Goal: Task Accomplishment & Management: Use online tool/utility

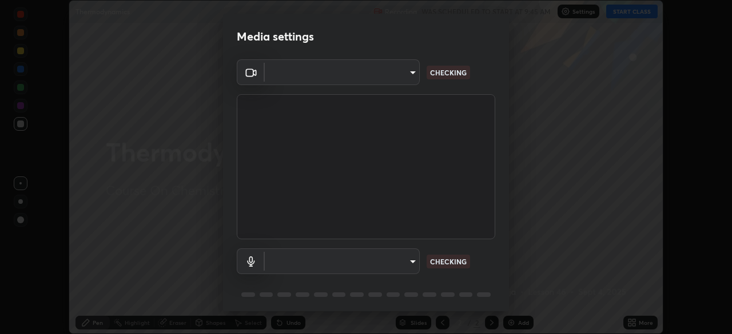
scroll to position [334, 731]
type input "09f294524f3521c037d78ee7cdb71511b6c9344afeed810a356f0d23342d5398"
click at [353, 261] on body "Erase all Thermodynamics Recording WAS SCHEDULED TO START AT 9:45 AM Settings S…" at bounding box center [366, 167] width 732 height 334
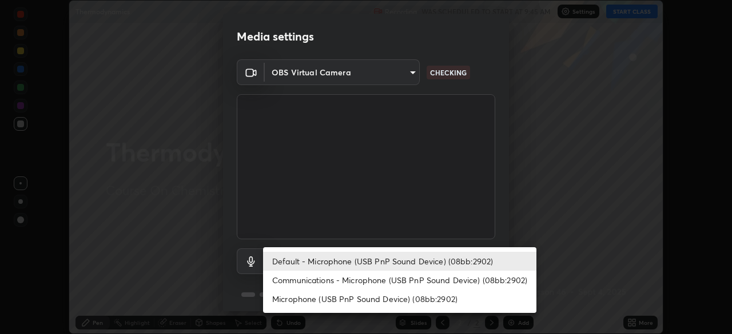
click at [345, 282] on li "Communications - Microphone (USB PnP Sound Device) (08bb:2902)" at bounding box center [399, 280] width 273 height 19
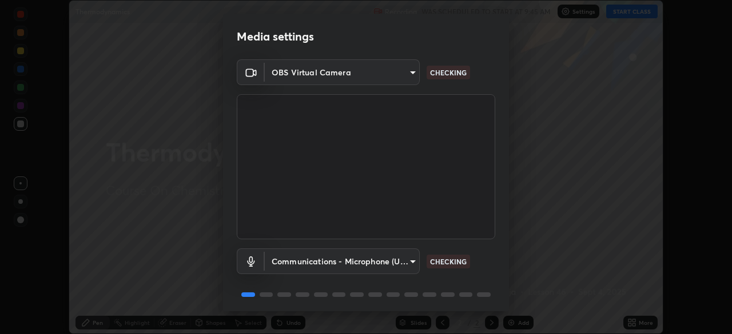
click at [345, 262] on body "Erase all Thermodynamics Recording WAS SCHEDULED TO START AT 9:45 AM Settings S…" at bounding box center [366, 167] width 732 height 334
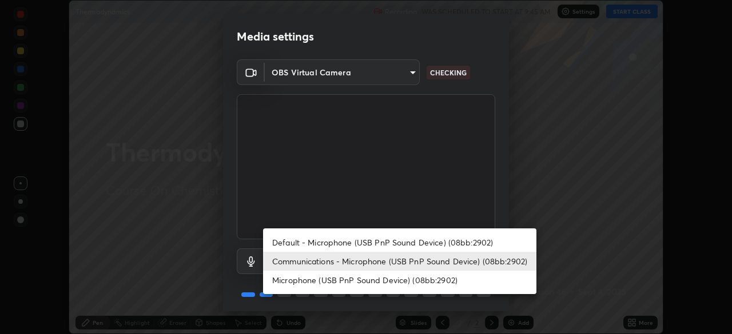
click at [358, 242] on li "Default - Microphone (USB PnP Sound Device) (08bb:2902)" at bounding box center [399, 242] width 273 height 19
type input "default"
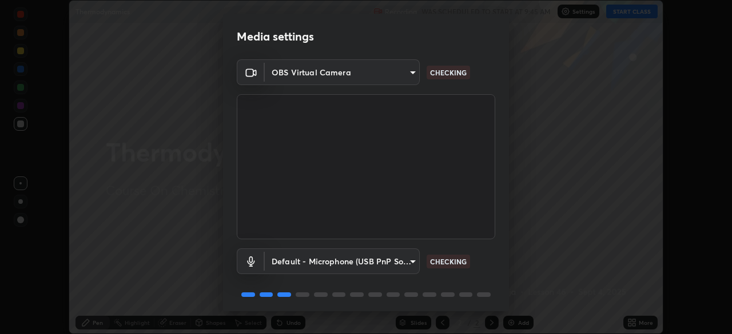
scroll to position [41, 0]
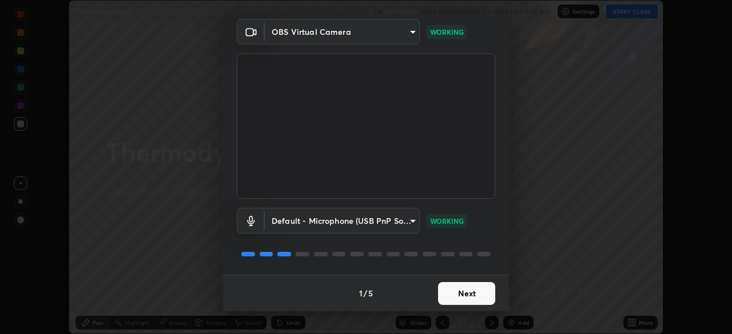
click at [464, 290] on button "Next" at bounding box center [466, 293] width 57 height 23
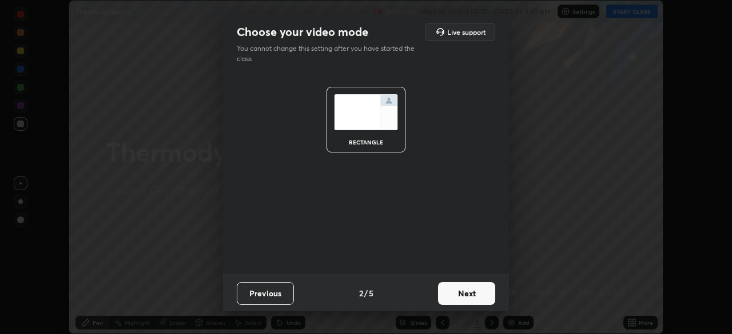
click at [481, 290] on button "Next" at bounding box center [466, 293] width 57 height 23
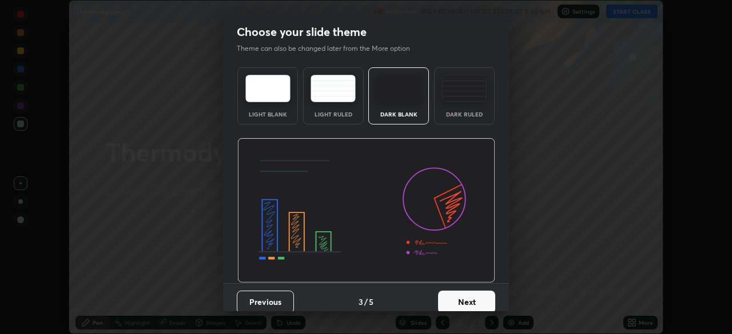
click at [469, 109] on div "Dark Ruled" at bounding box center [464, 95] width 61 height 57
click at [472, 296] on button "Next" at bounding box center [466, 302] width 57 height 23
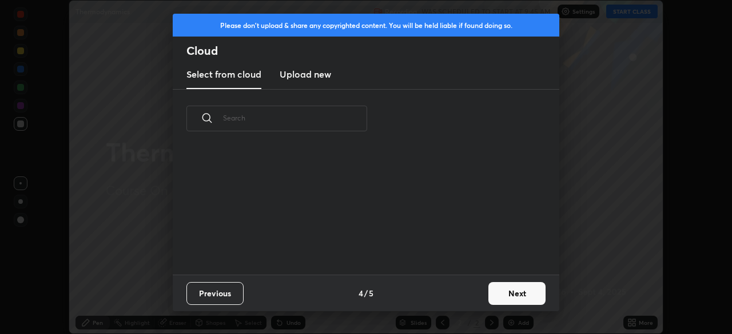
click at [505, 292] on button "Next" at bounding box center [516, 293] width 57 height 23
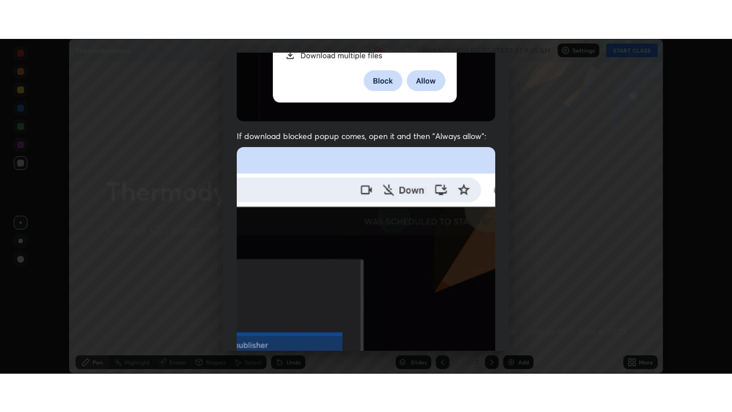
scroll to position [274, 0]
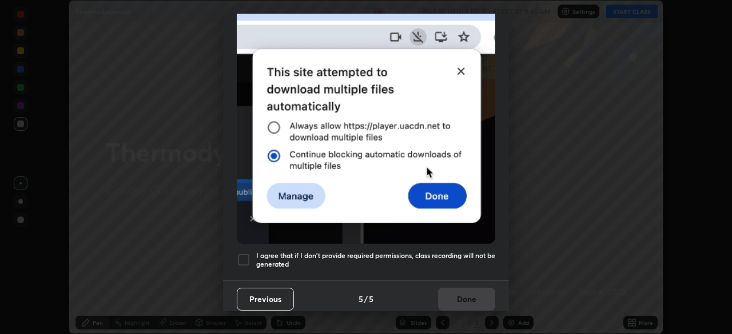
click at [414, 252] on h5 "I agree that if I don't provide required permissions, class recording will not …" at bounding box center [375, 261] width 239 height 18
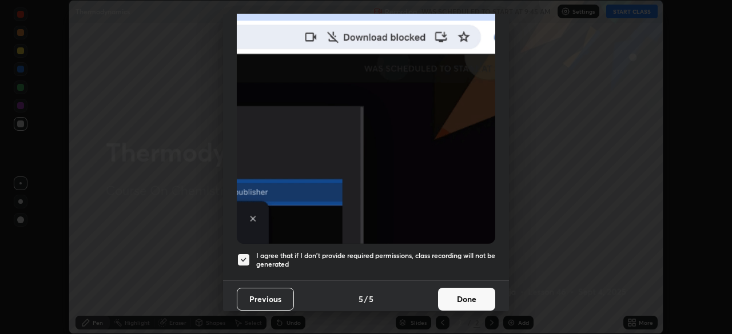
click at [458, 290] on button "Done" at bounding box center [466, 299] width 57 height 23
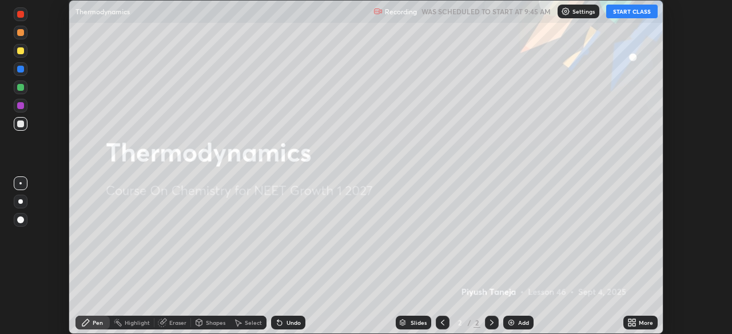
click at [627, 13] on button "START CLASS" at bounding box center [631, 12] width 51 height 14
click at [642, 321] on div "More" at bounding box center [646, 323] width 14 height 6
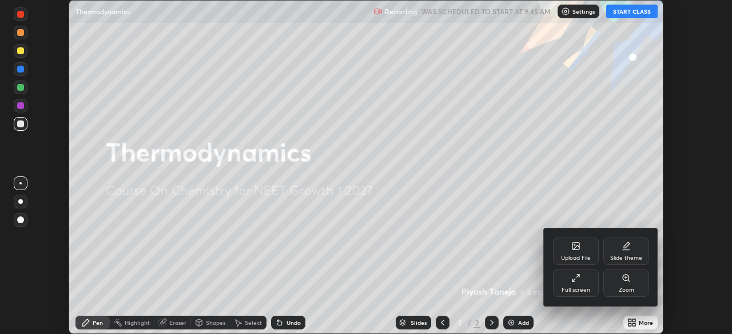
click at [594, 291] on div "Full screen" at bounding box center [576, 283] width 46 height 27
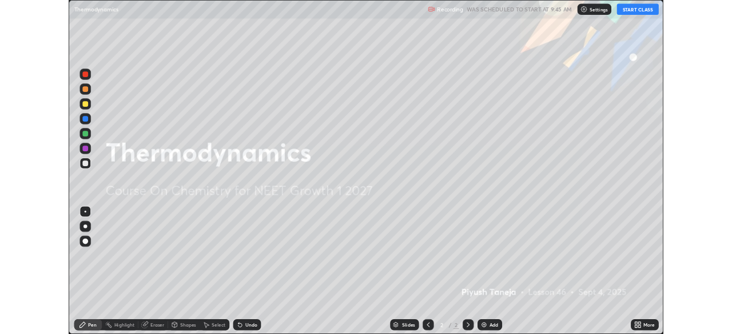
scroll to position [412, 732]
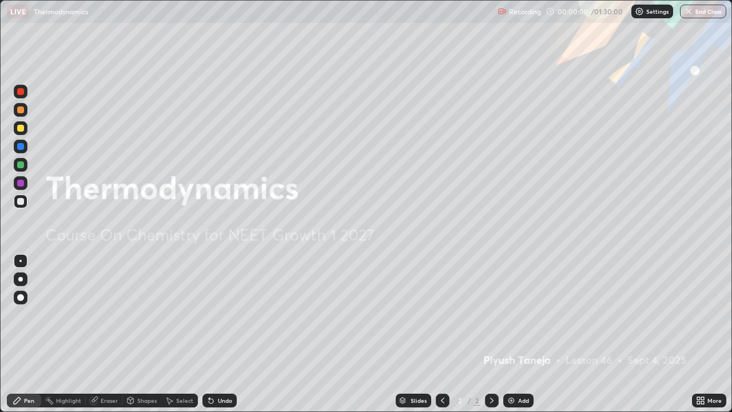
click at [702, 334] on icon at bounding box center [702, 398] width 3 height 3
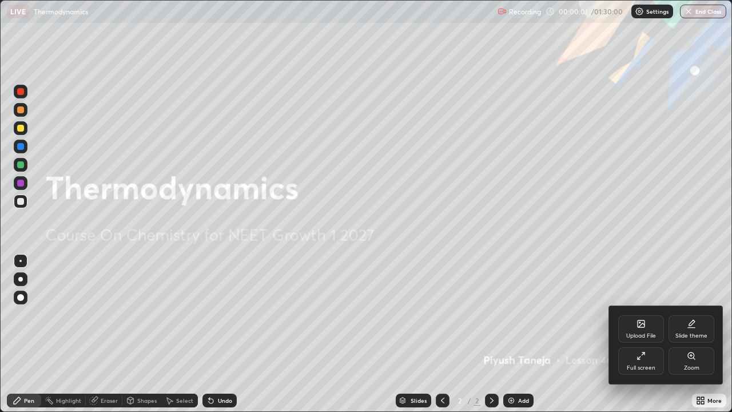
click at [629, 334] on div "Full screen" at bounding box center [641, 360] width 46 height 27
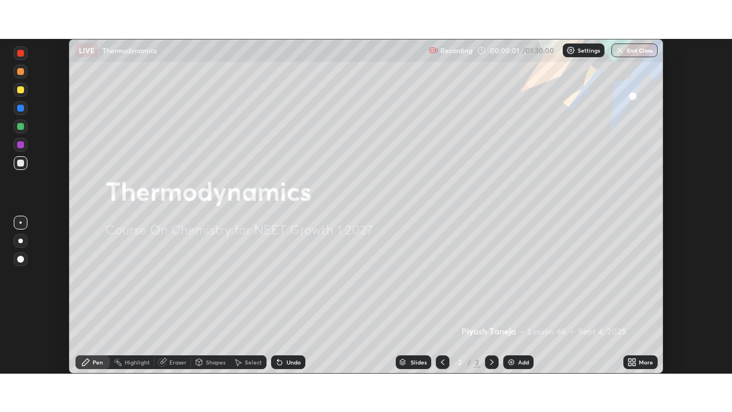
scroll to position [56829, 56432]
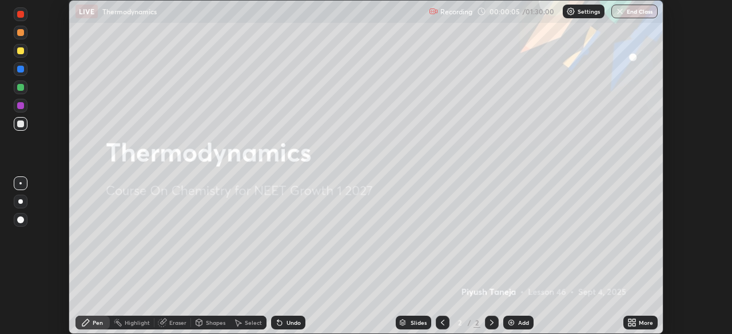
click at [639, 323] on div "More" at bounding box center [646, 323] width 14 height 6
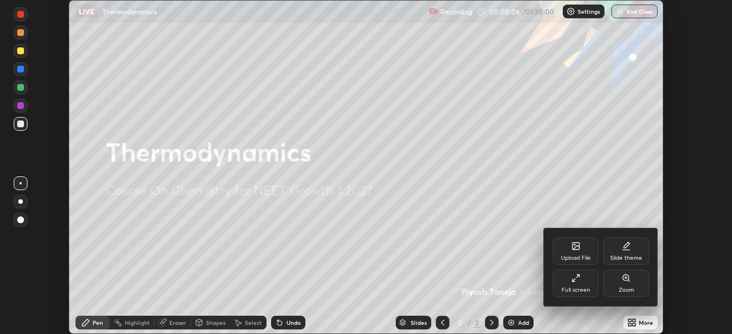
click at [579, 282] on icon at bounding box center [575, 278] width 9 height 9
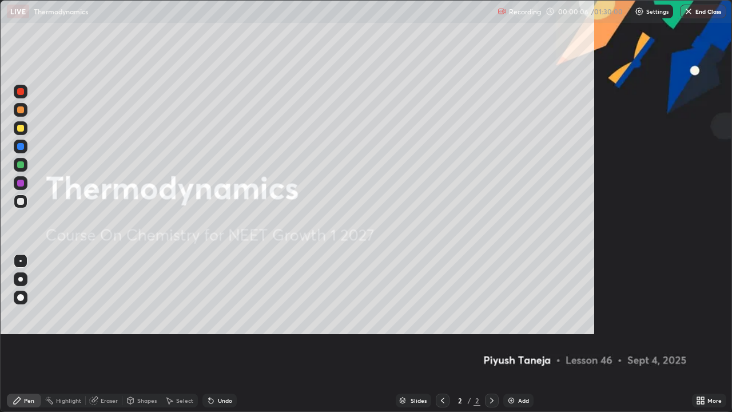
scroll to position [412, 732]
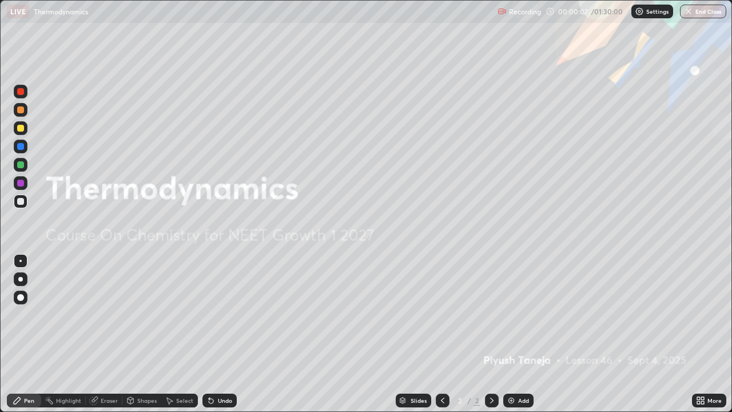
click at [522, 334] on div "Add" at bounding box center [523, 400] width 11 height 6
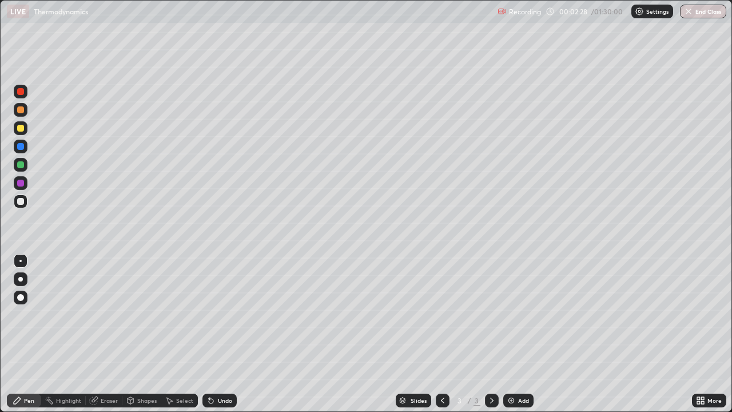
click at [224, 334] on div "Undo" at bounding box center [219, 400] width 34 height 14
click at [224, 334] on div "Undo" at bounding box center [225, 400] width 14 height 6
click at [226, 334] on div "Undo" at bounding box center [225, 400] width 14 height 6
click at [138, 334] on div "Shapes" at bounding box center [146, 400] width 19 height 6
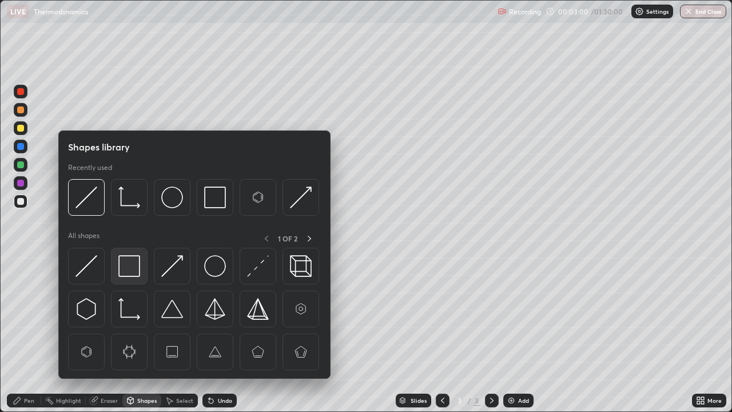
click at [132, 274] on img at bounding box center [129, 266] width 22 height 22
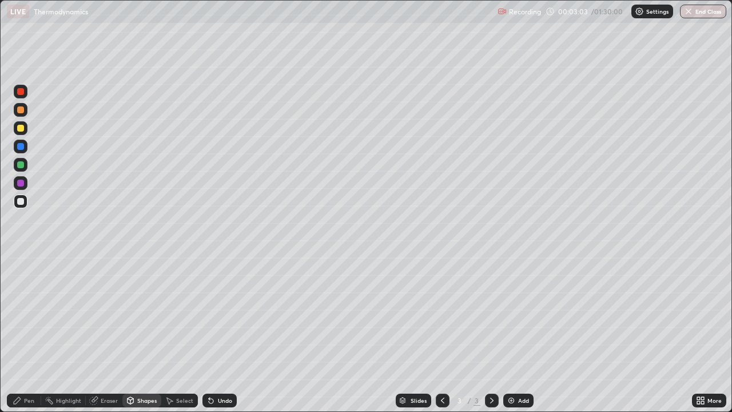
click at [31, 334] on div "Pen" at bounding box center [29, 400] width 10 height 6
click at [148, 334] on div "Shapes" at bounding box center [146, 400] width 19 height 6
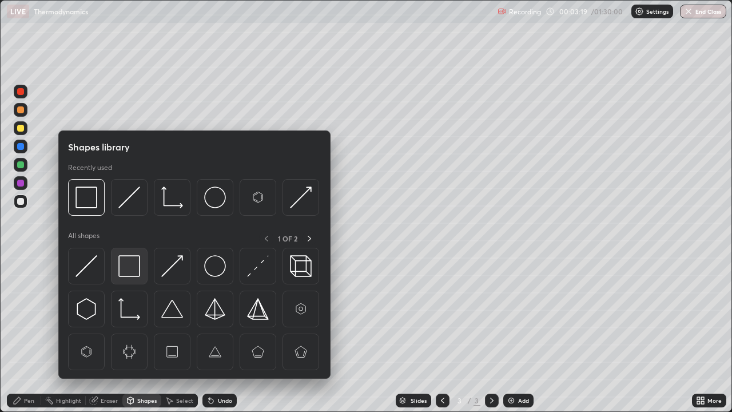
click at [129, 273] on img at bounding box center [129, 266] width 22 height 22
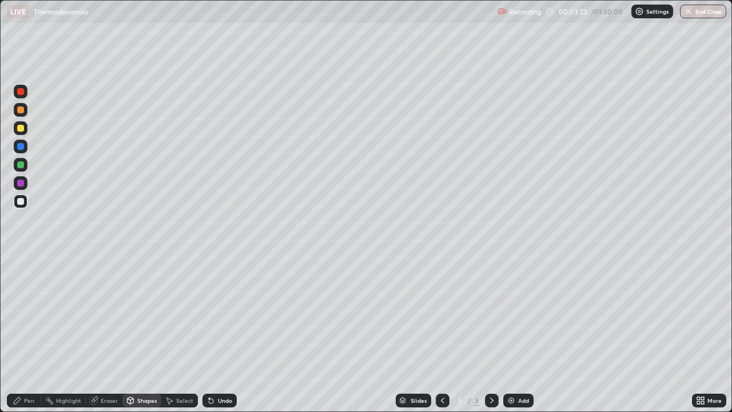
click at [27, 334] on div "Pen" at bounding box center [24, 400] width 34 height 14
click at [522, 334] on div "Add" at bounding box center [523, 400] width 11 height 6
click at [216, 334] on div "Undo" at bounding box center [219, 400] width 34 height 14
click at [217, 334] on div "Undo" at bounding box center [219, 400] width 34 height 14
click at [216, 334] on div "Undo" at bounding box center [219, 400] width 34 height 14
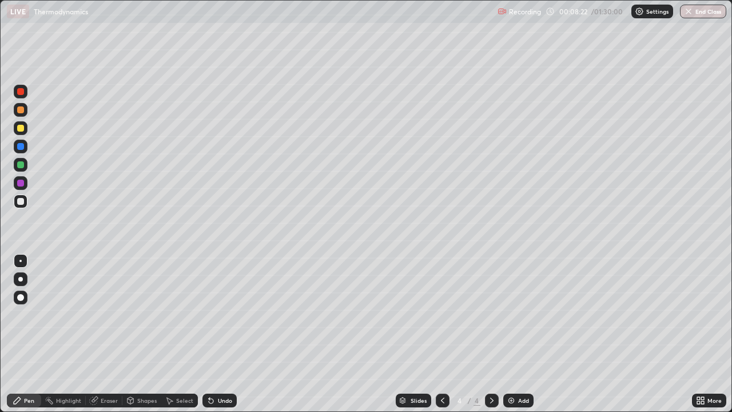
click at [436, 334] on div at bounding box center [443, 400] width 14 height 14
click at [490, 334] on icon at bounding box center [491, 400] width 9 height 9
click at [143, 334] on div "Shapes" at bounding box center [146, 400] width 19 height 6
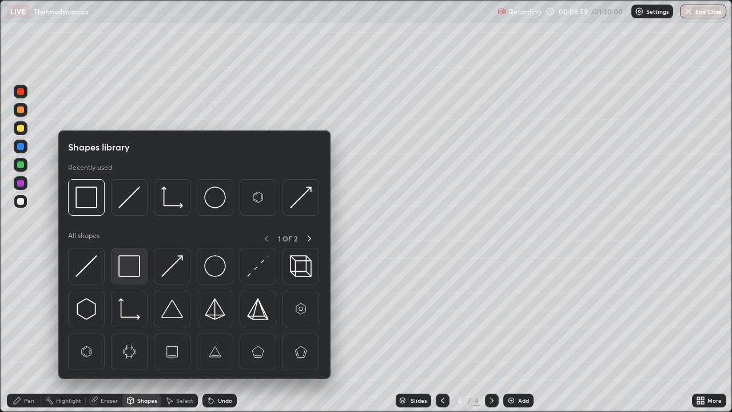
click at [132, 270] on img at bounding box center [129, 266] width 22 height 22
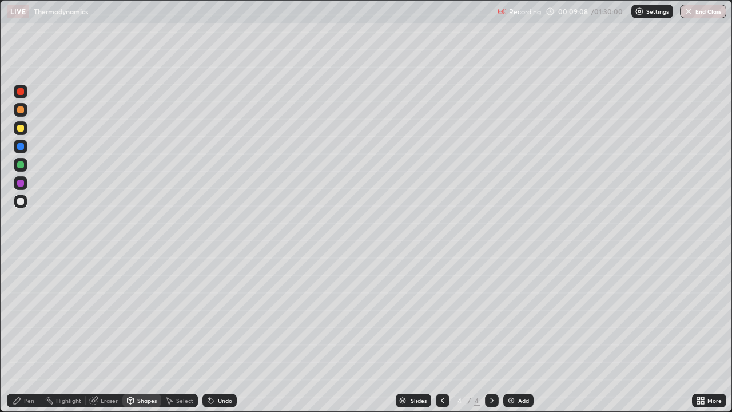
click at [222, 334] on div "Undo" at bounding box center [225, 400] width 14 height 6
click at [22, 334] on div "Pen" at bounding box center [24, 400] width 34 height 14
click at [149, 334] on div "Shapes" at bounding box center [146, 400] width 19 height 6
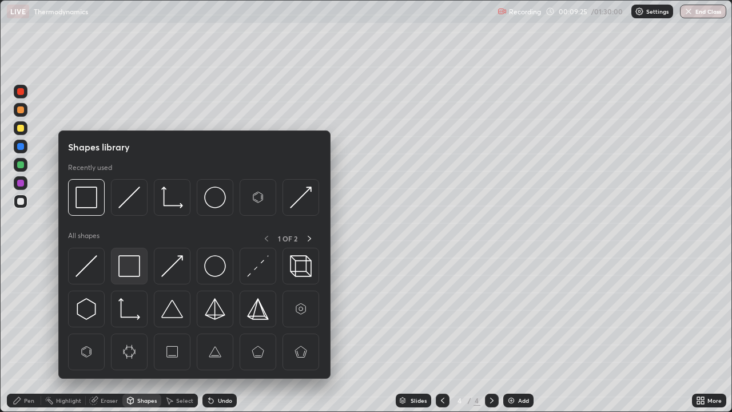
click at [131, 272] on img at bounding box center [129, 266] width 22 height 22
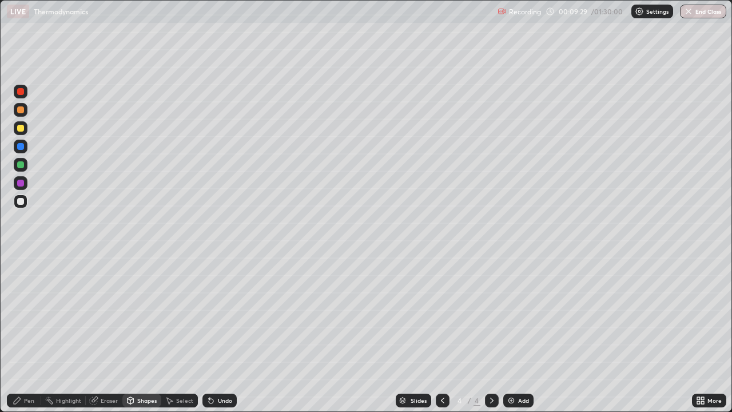
click at [23, 334] on div "Pen" at bounding box center [24, 400] width 34 height 14
click at [513, 334] on img at bounding box center [510, 400] width 9 height 9
click at [139, 334] on div "Shapes" at bounding box center [146, 400] width 19 height 6
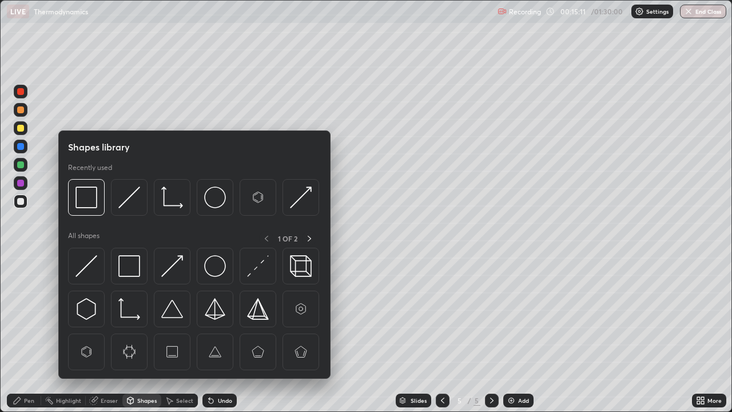
click at [134, 269] on img at bounding box center [129, 266] width 22 height 22
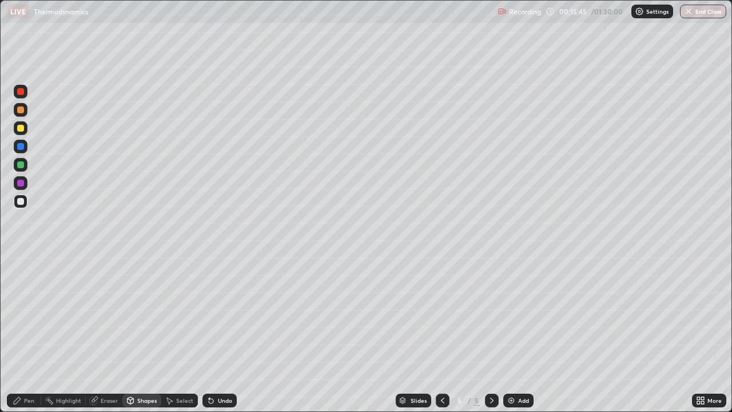
click at [29, 334] on div "Pen" at bounding box center [29, 400] width 10 height 6
click at [138, 334] on div "Shapes" at bounding box center [146, 400] width 19 height 6
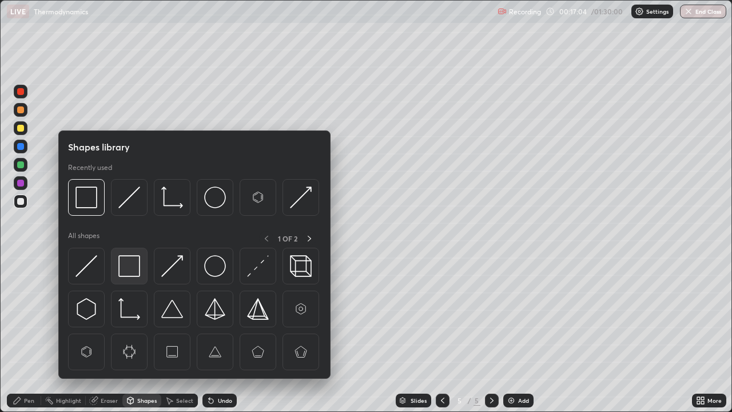
click at [134, 272] on img at bounding box center [129, 266] width 22 height 22
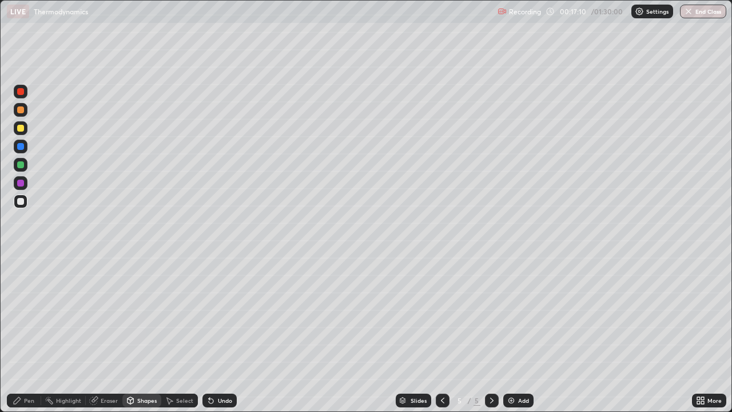
click at [27, 334] on div "Pen" at bounding box center [29, 400] width 10 height 6
click at [218, 334] on div "Undo" at bounding box center [225, 400] width 14 height 6
click at [217, 334] on div "Undo" at bounding box center [219, 400] width 34 height 14
click at [512, 334] on img at bounding box center [510, 400] width 9 height 9
click at [219, 334] on div "Undo" at bounding box center [219, 400] width 34 height 14
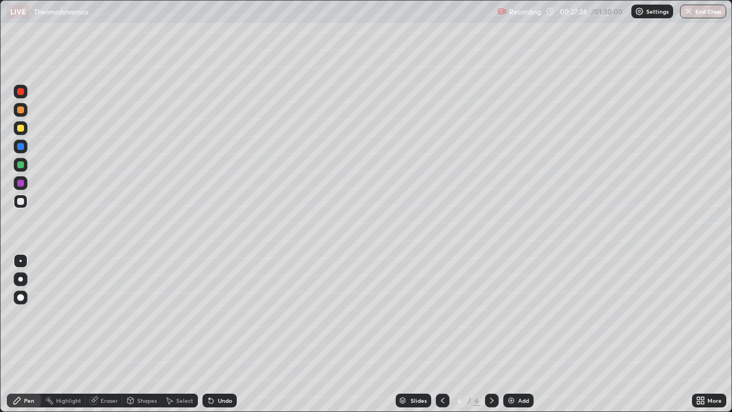
click at [225, 334] on div "Undo" at bounding box center [225, 400] width 14 height 6
click at [218, 334] on div "Undo" at bounding box center [225, 400] width 14 height 6
click at [221, 334] on div "Undo" at bounding box center [225, 400] width 14 height 6
click at [146, 334] on div "Shapes" at bounding box center [146, 400] width 19 height 6
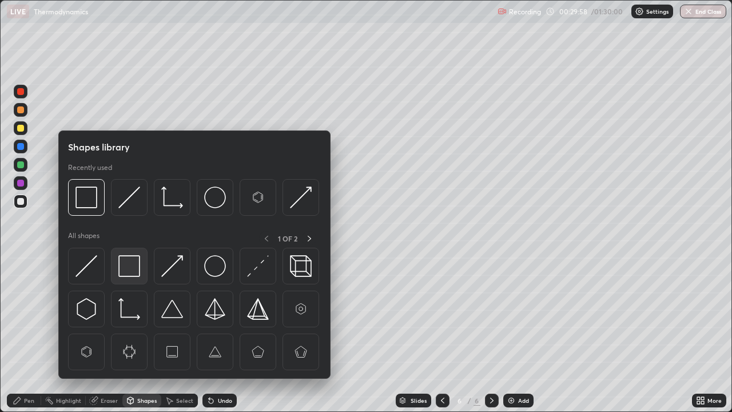
click at [128, 270] on img at bounding box center [129, 266] width 22 height 22
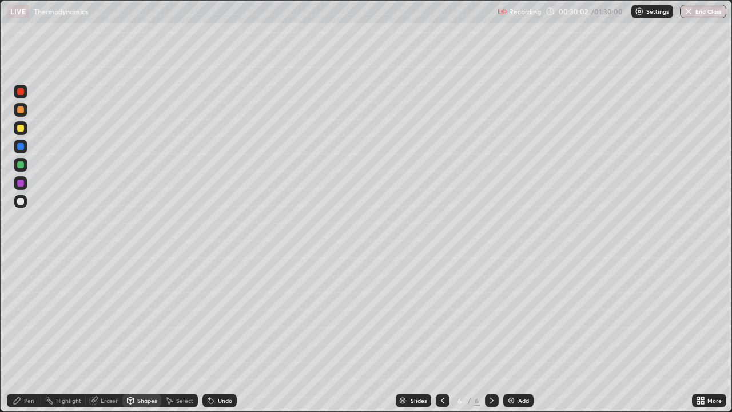
click at [27, 334] on div "Pen" at bounding box center [24, 400] width 34 height 14
click at [120, 22] on div "LIVE Thermodynamics" at bounding box center [250, 11] width 486 height 23
click at [518, 334] on div "Add" at bounding box center [523, 400] width 11 height 6
click at [221, 334] on div "Undo" at bounding box center [225, 400] width 14 height 6
click at [223, 334] on div "Undo" at bounding box center [225, 400] width 14 height 6
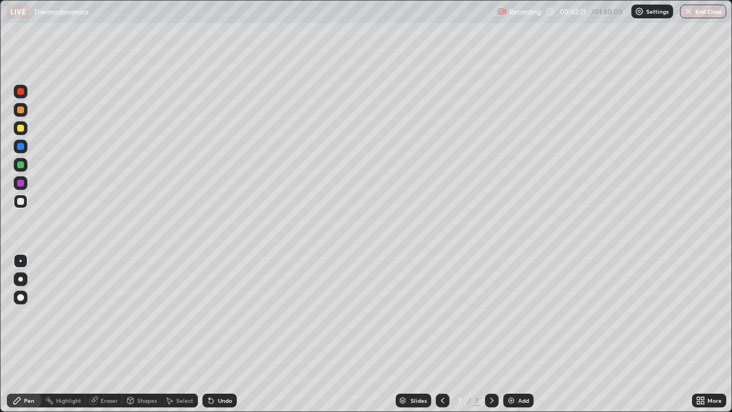
click at [21, 130] on div at bounding box center [20, 128] width 7 height 7
click at [21, 204] on div at bounding box center [20, 201] width 7 height 7
click at [510, 334] on img at bounding box center [510, 400] width 9 height 9
click at [150, 334] on div "Shapes" at bounding box center [146, 400] width 19 height 6
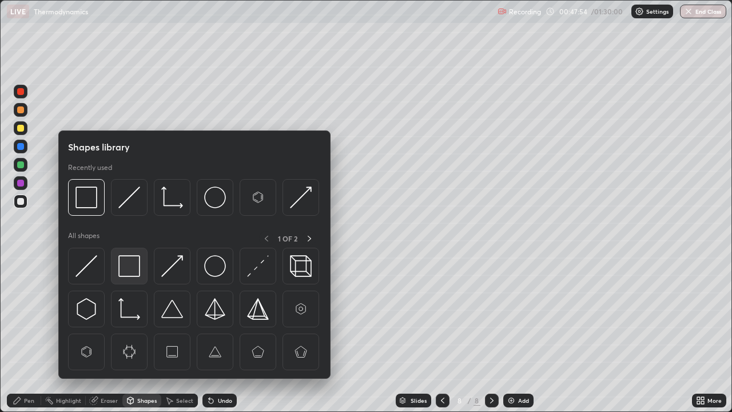
click at [133, 266] on img at bounding box center [129, 266] width 22 height 22
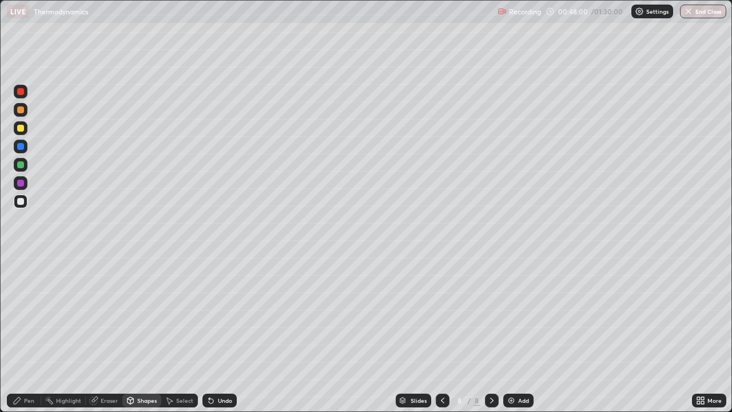
click at [23, 201] on div at bounding box center [20, 201] width 7 height 7
click at [437, 334] on div at bounding box center [443, 400] width 14 height 14
click at [490, 334] on icon at bounding box center [491, 400] width 9 height 9
click at [441, 334] on icon at bounding box center [442, 400] width 9 height 9
click at [487, 334] on icon at bounding box center [491, 400] width 9 height 9
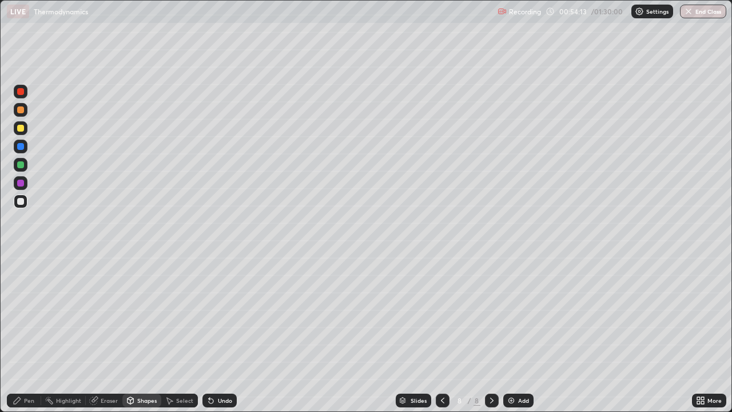
click at [23, 334] on div "Pen" at bounding box center [24, 400] width 34 height 14
click at [225, 334] on div "Undo" at bounding box center [225, 400] width 14 height 6
click at [513, 334] on img at bounding box center [510, 400] width 9 height 9
click at [143, 334] on div "Shapes" at bounding box center [146, 400] width 19 height 6
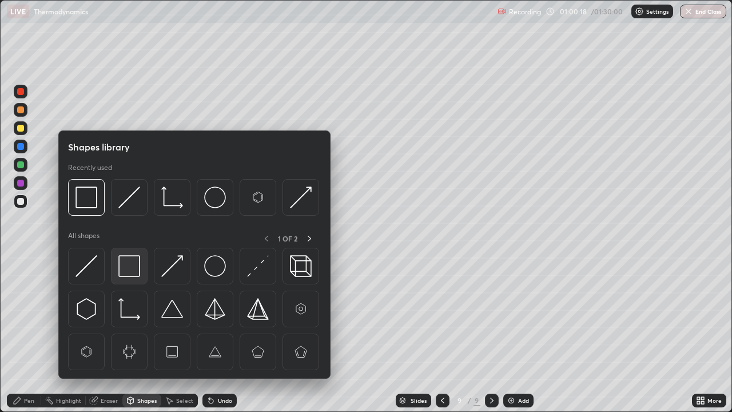
click at [136, 261] on img at bounding box center [129, 266] width 22 height 22
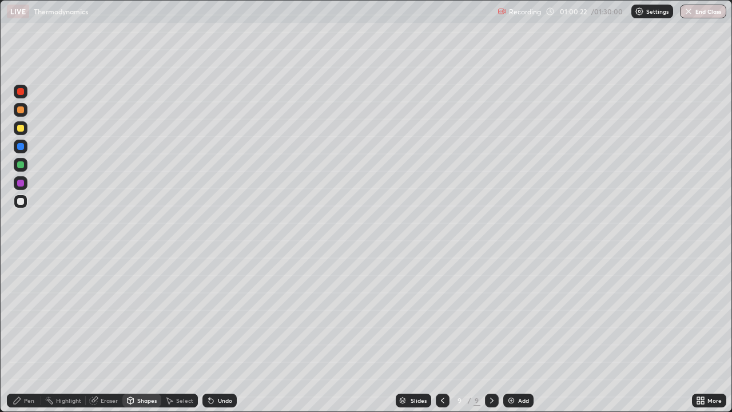
click at [30, 334] on div "Pen" at bounding box center [29, 400] width 10 height 6
click at [103, 334] on div "Eraser" at bounding box center [109, 400] width 17 height 6
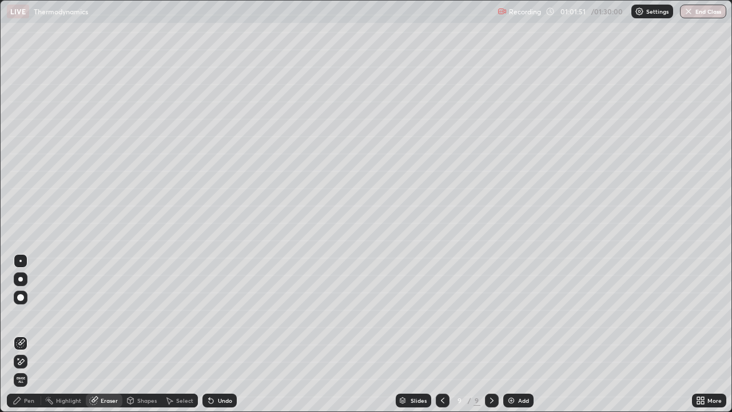
click at [34, 334] on div "Pen" at bounding box center [29, 400] width 10 height 6
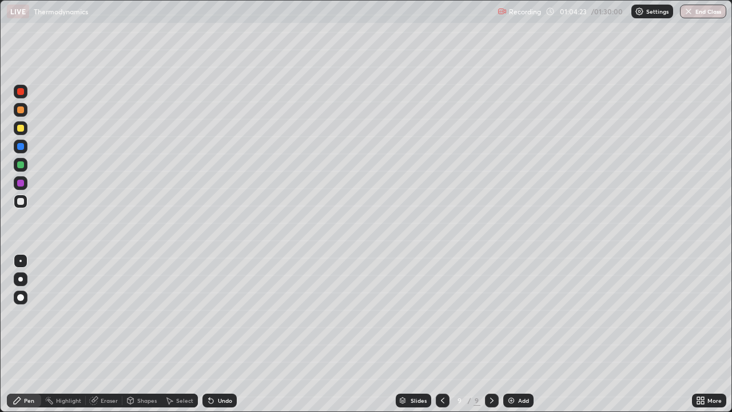
click at [138, 334] on div "Shapes" at bounding box center [146, 400] width 19 height 6
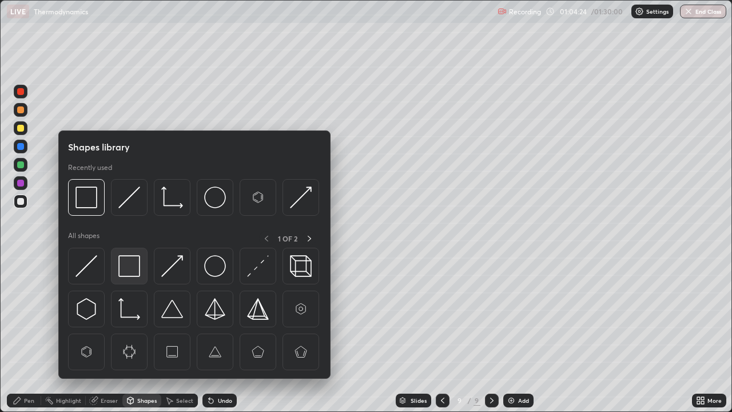
click at [129, 274] on img at bounding box center [129, 266] width 22 height 22
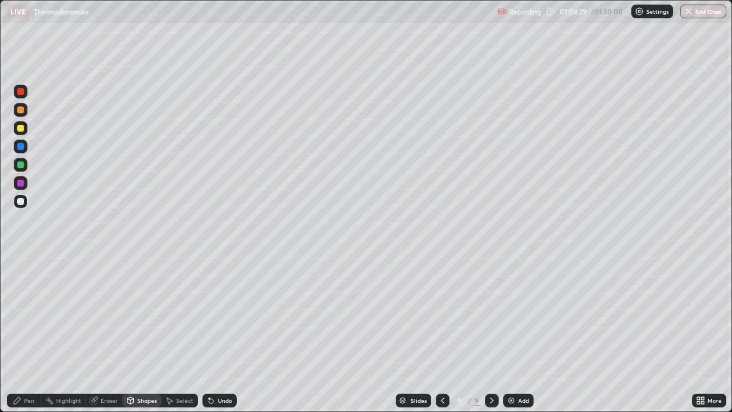
click at [29, 334] on div "Pen" at bounding box center [24, 400] width 34 height 14
click at [21, 129] on div at bounding box center [20, 128] width 7 height 7
click at [225, 334] on div "Undo" at bounding box center [225, 400] width 14 height 6
click at [442, 334] on icon at bounding box center [442, 400] width 9 height 9
click at [441, 334] on icon at bounding box center [442, 400] width 9 height 9
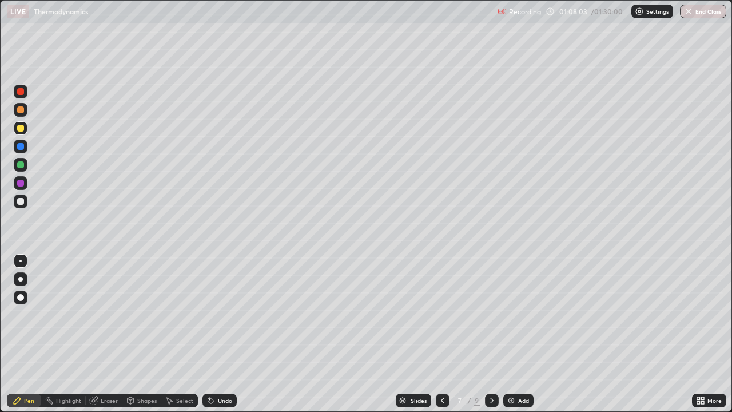
click at [442, 334] on div at bounding box center [443, 400] width 14 height 14
click at [440, 334] on icon at bounding box center [442, 400] width 9 height 9
click at [436, 334] on div at bounding box center [443, 400] width 14 height 14
click at [487, 334] on icon at bounding box center [491, 400] width 9 height 9
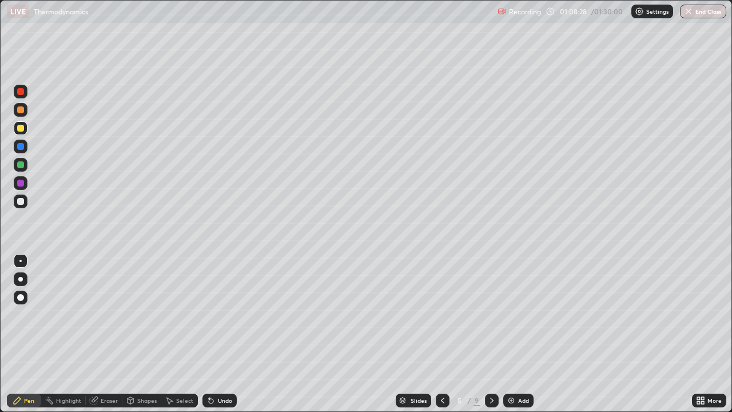
click at [488, 334] on icon at bounding box center [491, 400] width 9 height 9
click at [490, 334] on icon at bounding box center [491, 400] width 9 height 9
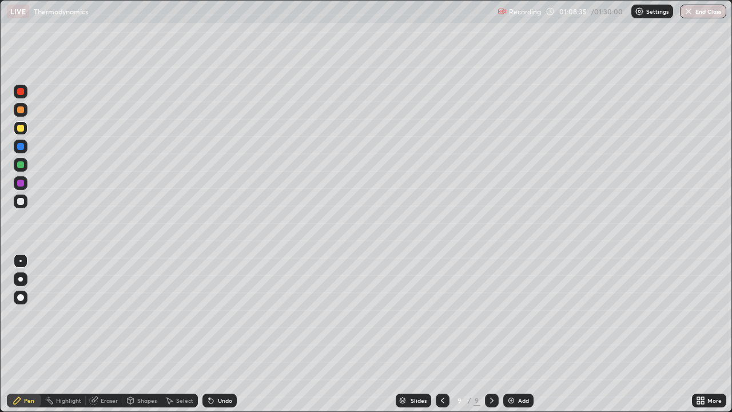
click at [21, 199] on div at bounding box center [20, 201] width 7 height 7
click at [222, 334] on div "Undo" at bounding box center [219, 400] width 34 height 14
click at [221, 334] on div "Undo" at bounding box center [219, 400] width 34 height 14
click at [144, 334] on div "Shapes" at bounding box center [146, 400] width 19 height 6
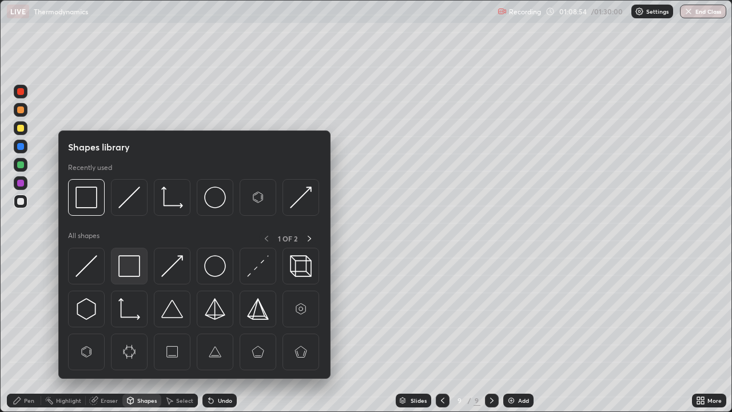
click at [139, 268] on img at bounding box center [129, 266] width 22 height 22
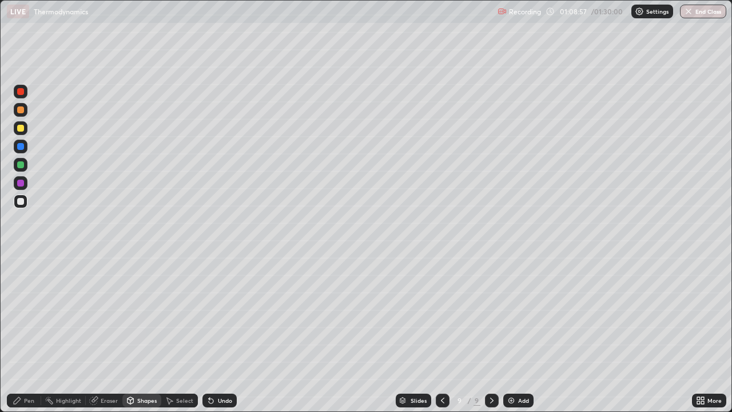
click at [222, 334] on div "Undo" at bounding box center [225, 400] width 14 height 6
click at [26, 334] on div "Pen" at bounding box center [24, 400] width 34 height 14
click at [513, 334] on img at bounding box center [510, 400] width 9 height 9
click at [214, 334] on div "Undo" at bounding box center [219, 400] width 34 height 14
click at [142, 334] on div "Shapes" at bounding box center [146, 400] width 19 height 6
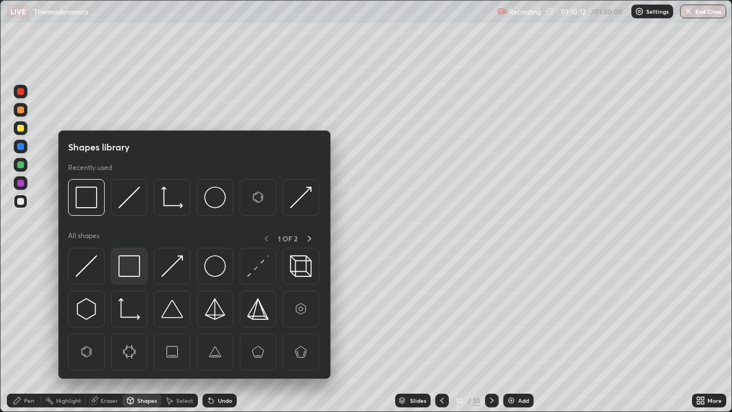
click at [126, 272] on img at bounding box center [129, 266] width 22 height 22
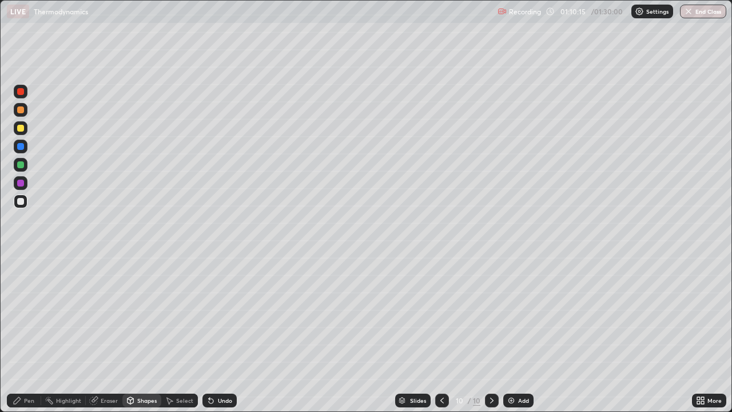
click at [222, 334] on div "Undo" at bounding box center [225, 400] width 14 height 6
click at [23, 334] on div "Pen" at bounding box center [24, 400] width 34 height 14
click at [147, 334] on div "Shapes" at bounding box center [146, 400] width 19 height 6
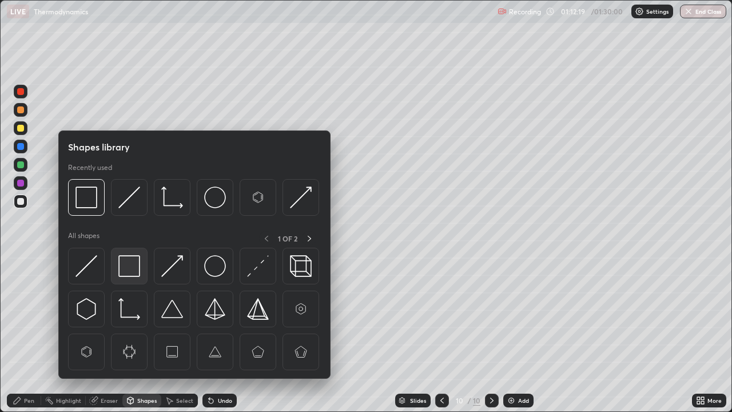
click at [125, 270] on img at bounding box center [129, 266] width 22 height 22
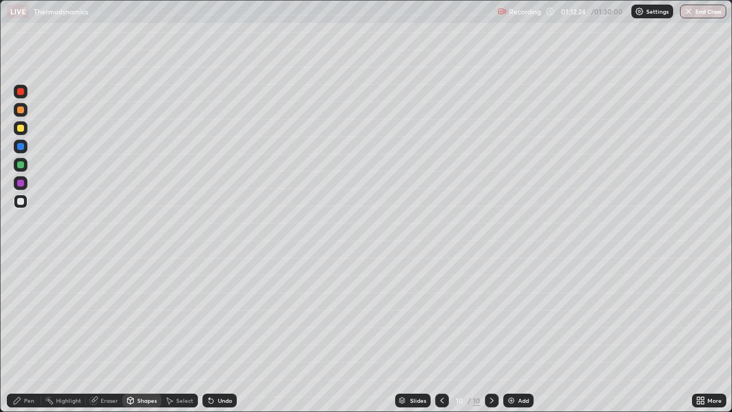
click at [18, 334] on icon at bounding box center [17, 400] width 7 height 7
click at [518, 334] on div "Add" at bounding box center [523, 400] width 11 height 6
click at [219, 334] on div "Undo" at bounding box center [225, 400] width 14 height 6
click at [220, 334] on div "Undo" at bounding box center [225, 400] width 14 height 6
click at [219, 334] on div "Undo" at bounding box center [225, 400] width 14 height 6
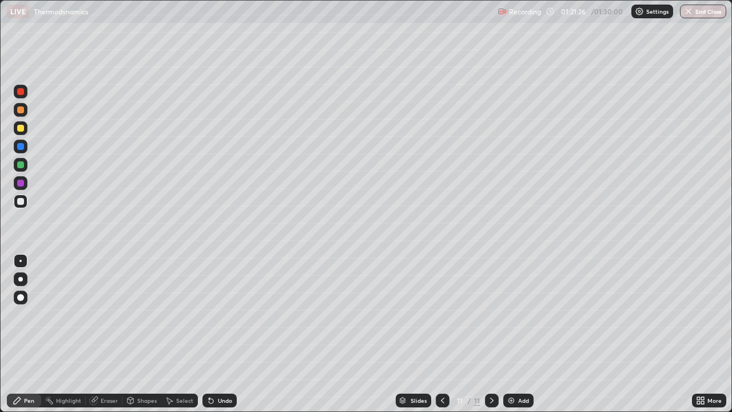
click at [218, 334] on div "Undo" at bounding box center [225, 400] width 14 height 6
click at [219, 334] on div "Undo" at bounding box center [225, 400] width 14 height 6
click at [218, 334] on div "Undo" at bounding box center [225, 400] width 14 height 6
click at [213, 334] on div "Undo" at bounding box center [219, 400] width 34 height 14
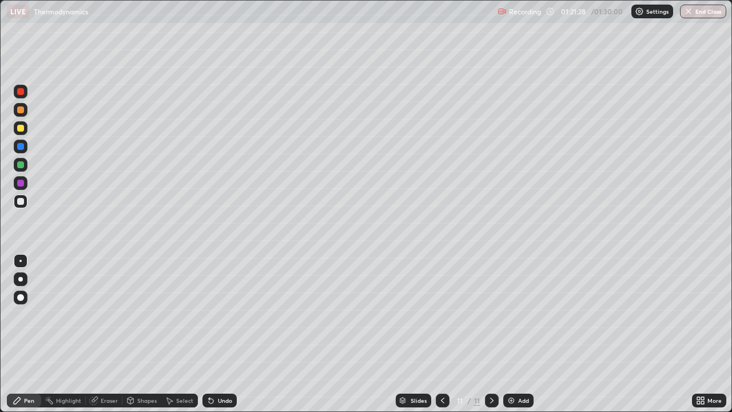
click at [217, 334] on div "Undo" at bounding box center [219, 400] width 34 height 14
click at [215, 334] on div "Undo" at bounding box center [219, 400] width 34 height 14
click at [216, 334] on div "Undo" at bounding box center [219, 400] width 34 height 14
click at [23, 132] on div at bounding box center [21, 128] width 14 height 14
click at [701, 17] on button "End Class" at bounding box center [703, 12] width 46 height 14
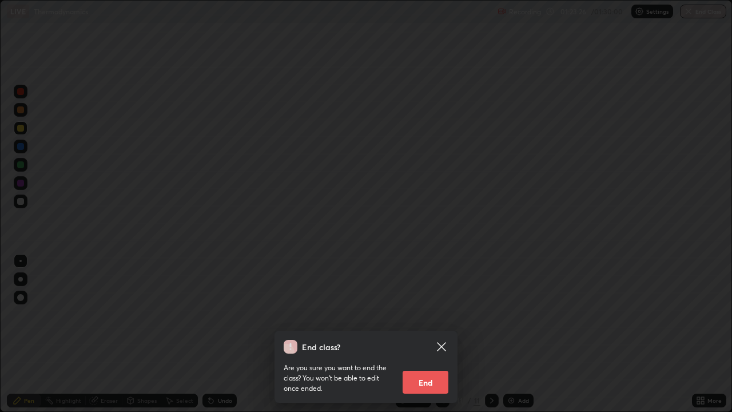
click at [420, 334] on button "End" at bounding box center [425, 381] width 46 height 23
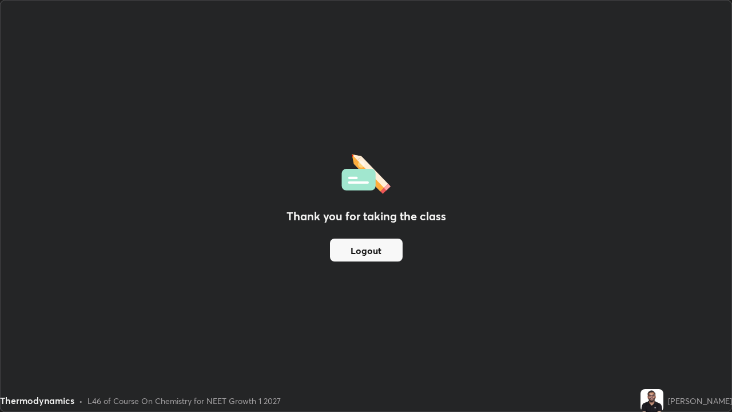
click at [371, 248] on button "Logout" at bounding box center [366, 249] width 73 height 23
click at [376, 250] on button "Logout" at bounding box center [366, 249] width 73 height 23
click at [379, 250] on button "Logout" at bounding box center [366, 249] width 73 height 23
